Goal: Information Seeking & Learning: Learn about a topic

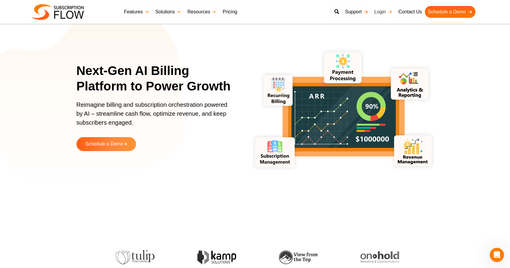
click at [385, 11] on link "Login" at bounding box center [383, 12] width 24 height 12
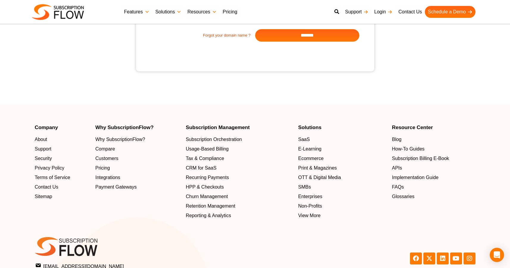
scroll to position [149, 0]
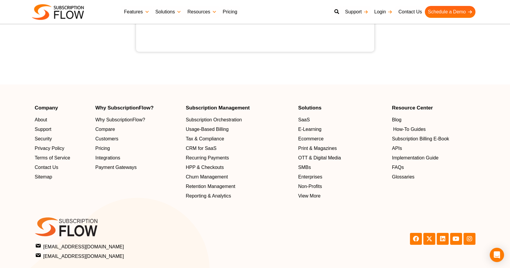
click at [404, 128] on span "How-To Guides" at bounding box center [409, 129] width 32 height 7
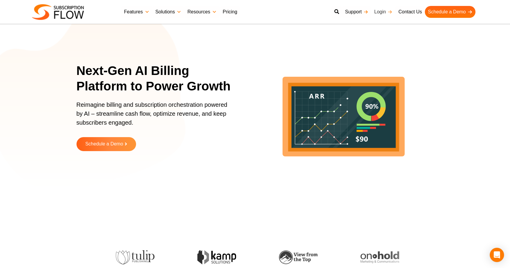
click at [381, 11] on link "Login" at bounding box center [383, 12] width 24 height 12
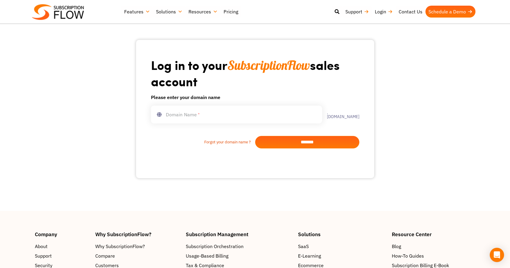
scroll to position [45, 0]
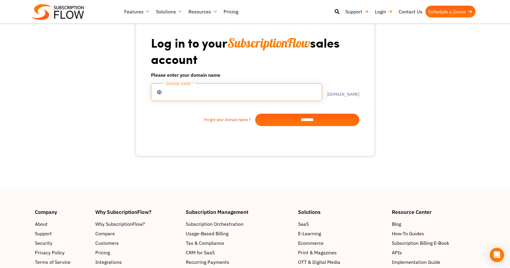
click at [172, 90] on input "text" at bounding box center [236, 92] width 171 height 18
click at [203, 91] on input "*********" at bounding box center [236, 92] width 171 height 18
type input "******"
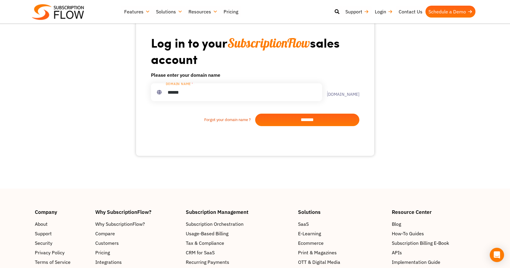
click at [110, 176] on div "Log in to your SubscriptionFlow sales account Please enter your domain name ***…" at bounding box center [255, 87] width 351 height 198
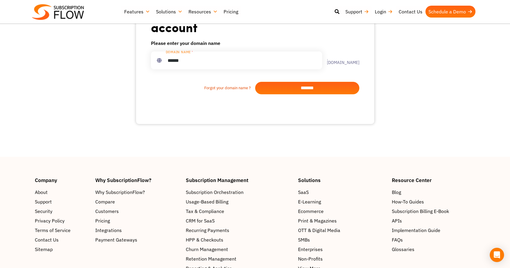
scroll to position [82, 0]
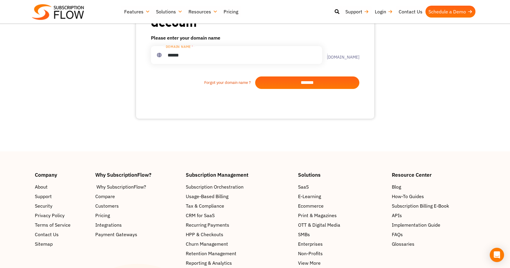
click at [131, 185] on span "Why SubscriptionFlow?" at bounding box center [122, 186] width 50 height 7
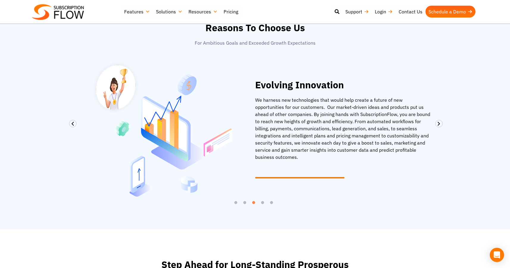
scroll to position [399, 0]
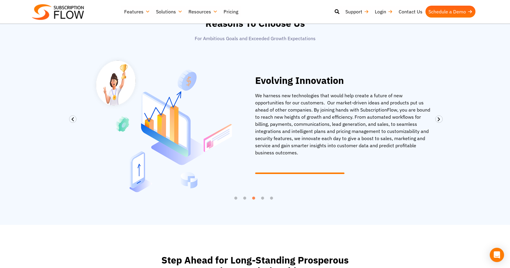
click at [472, 172] on section "Customer Experience SubscriptionFlow is an easy, convenient, affordable, and fl…" at bounding box center [255, 133] width 510 height 183
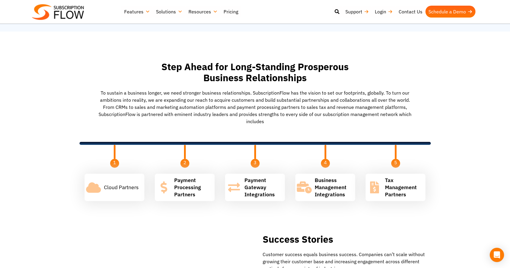
scroll to position [596, 0]
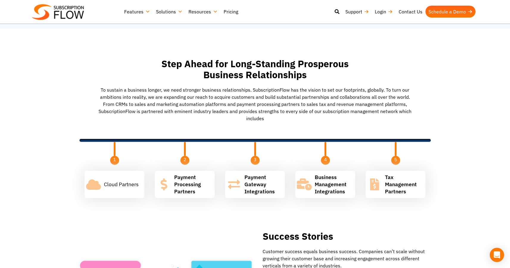
click at [452, 173] on section "Cloud Partners Payment Processing Partners Payment Gateway Integrations Busines…" at bounding box center [255, 184] width 510 height 33
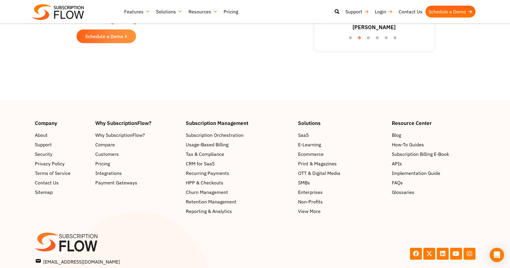
scroll to position [1087, 0]
click at [221, 198] on span "Retention Management" at bounding box center [212, 201] width 51 height 7
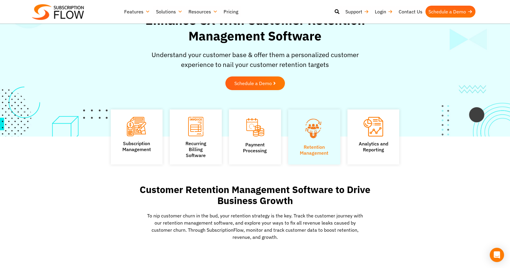
scroll to position [34, 0]
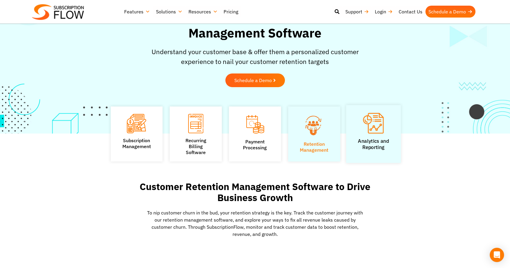
click at [374, 129] on img at bounding box center [373, 123] width 21 height 21
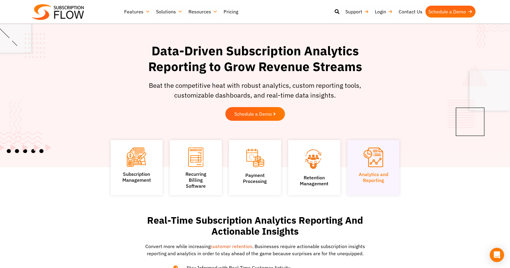
click at [138, 12] on link "Features" at bounding box center [137, 12] width 32 height 12
